Goal: Transaction & Acquisition: Purchase product/service

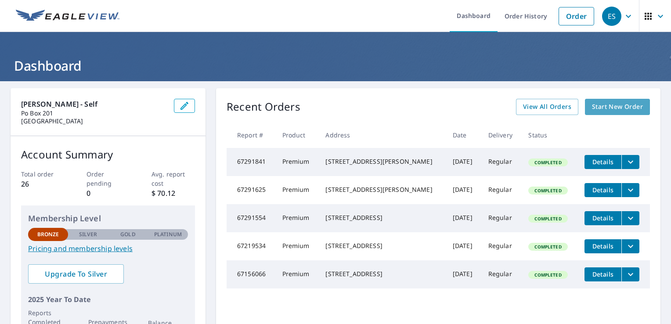
click at [616, 105] on span "Start New Order" at bounding box center [617, 106] width 51 height 11
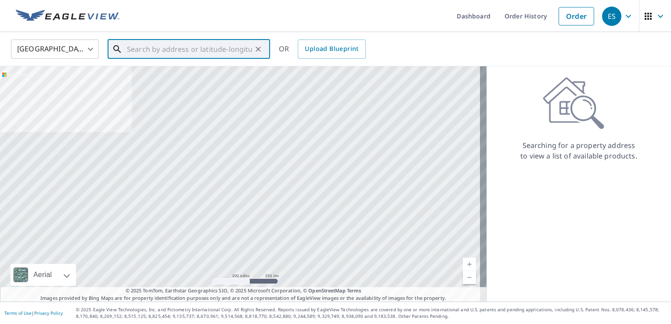
click at [132, 53] on input "text" at bounding box center [189, 49] width 125 height 25
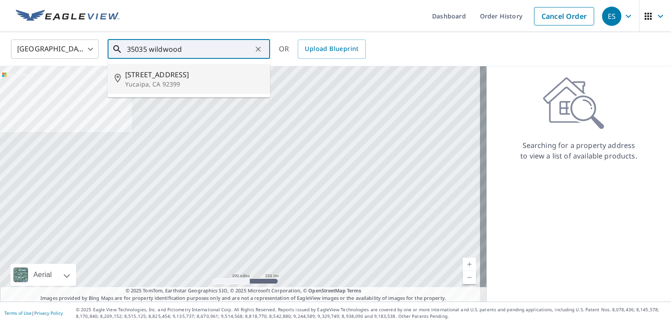
click at [159, 73] on span "[STREET_ADDRESS]" at bounding box center [194, 74] width 138 height 11
type input "[STREET_ADDRESS]"
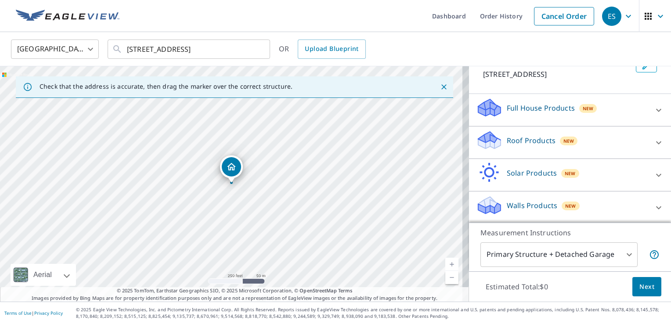
scroll to position [74, 0]
click at [656, 142] on icon at bounding box center [658, 141] width 5 height 3
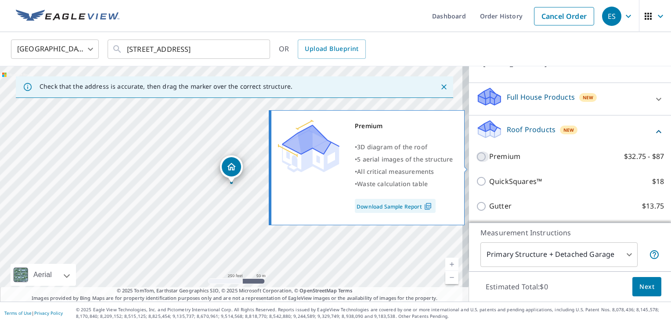
click at [478, 162] on input "Premium $32.75 - $87" at bounding box center [482, 157] width 13 height 11
checkbox input "true"
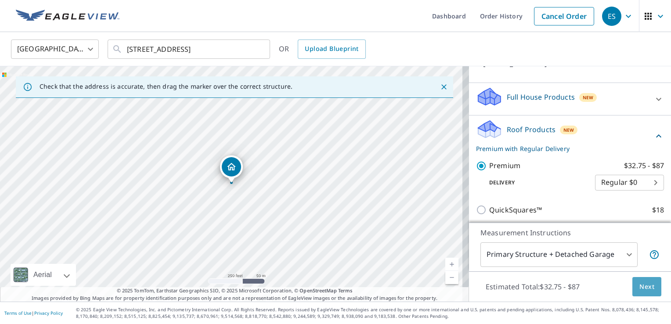
click at [640, 285] on span "Next" at bounding box center [647, 287] width 15 height 11
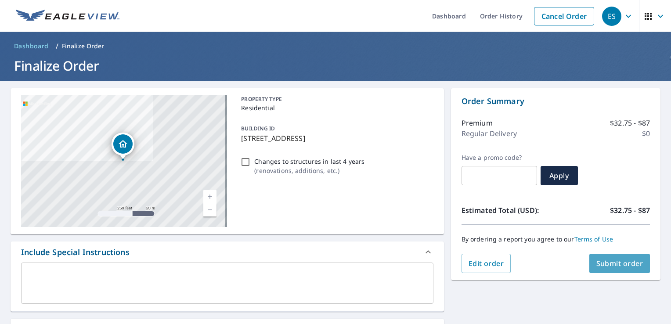
click at [613, 261] on span "Submit order" at bounding box center [620, 264] width 47 height 10
